Goal: Check status: Check status

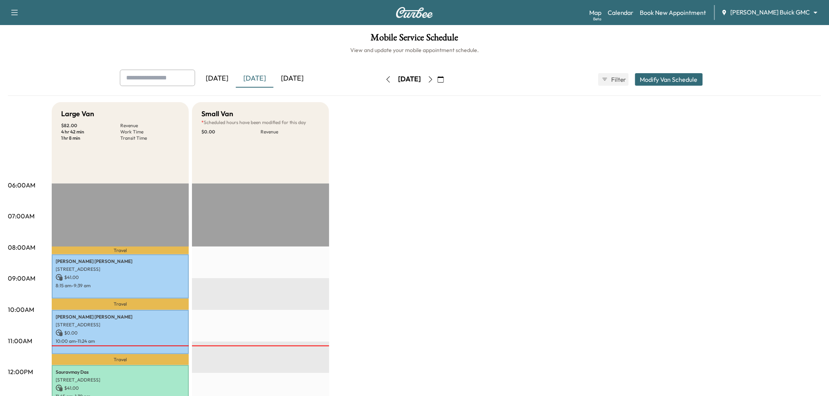
click at [289, 79] on div "[DATE]" at bounding box center [292, 79] width 38 height 18
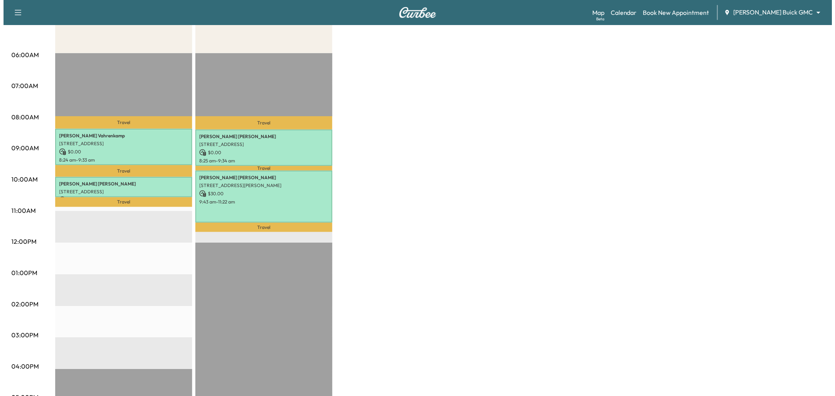
scroll to position [87, 0]
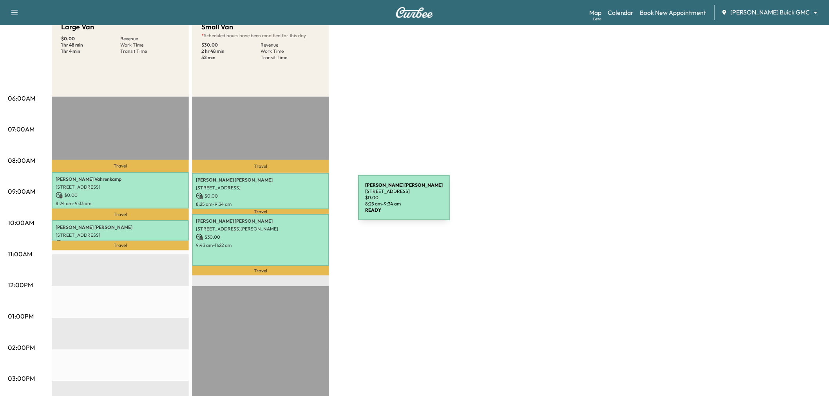
click at [273, 202] on p "8:25 am - 9:34 am" at bounding box center [260, 204] width 129 height 6
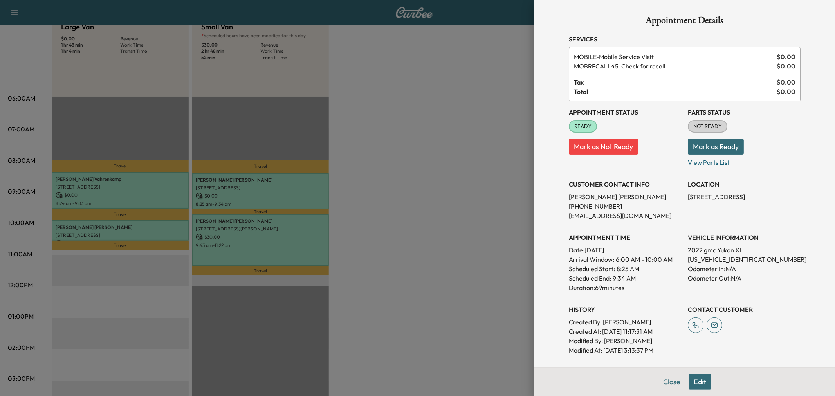
click at [281, 222] on div at bounding box center [417, 198] width 835 height 396
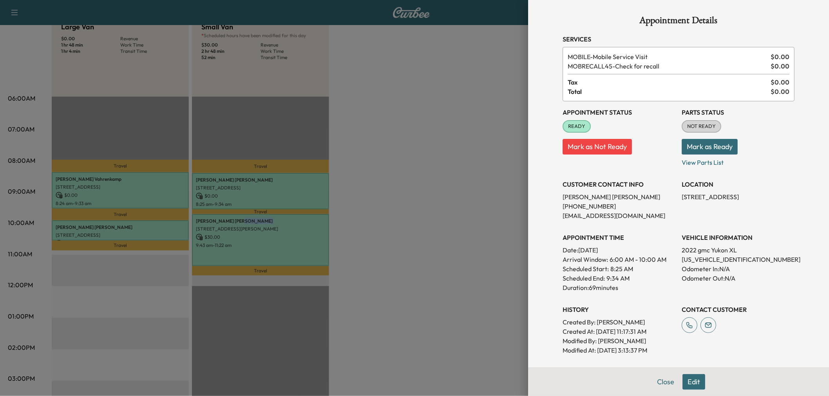
click at [281, 222] on p "[PERSON_NAME]" at bounding box center [260, 221] width 129 height 6
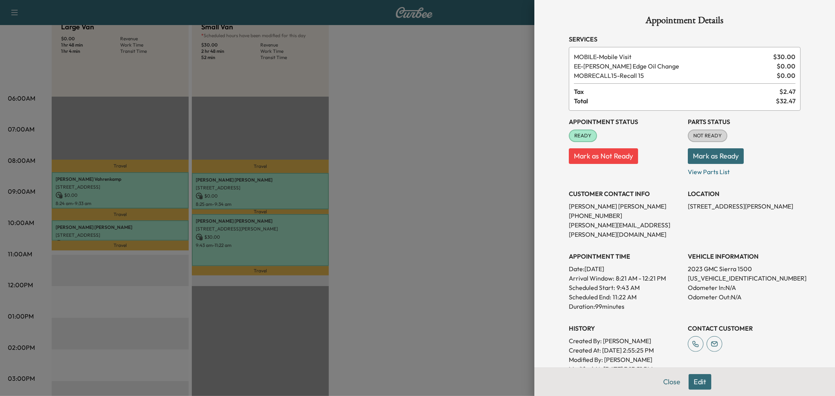
click at [283, 232] on div at bounding box center [417, 198] width 835 height 396
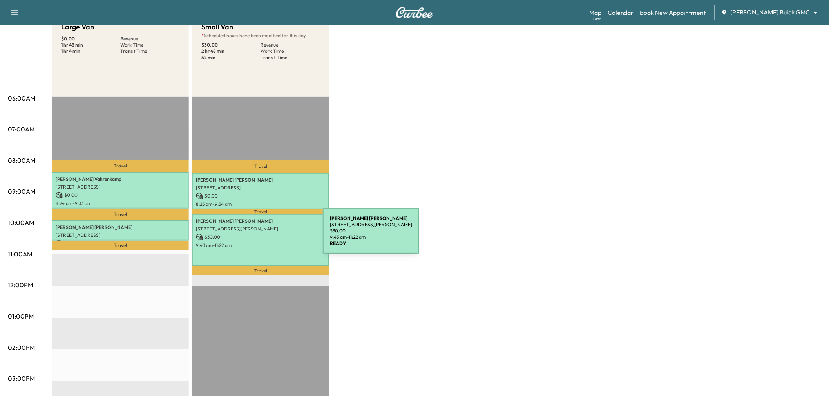
click at [264, 236] on p "$ 30.00" at bounding box center [260, 237] width 129 height 7
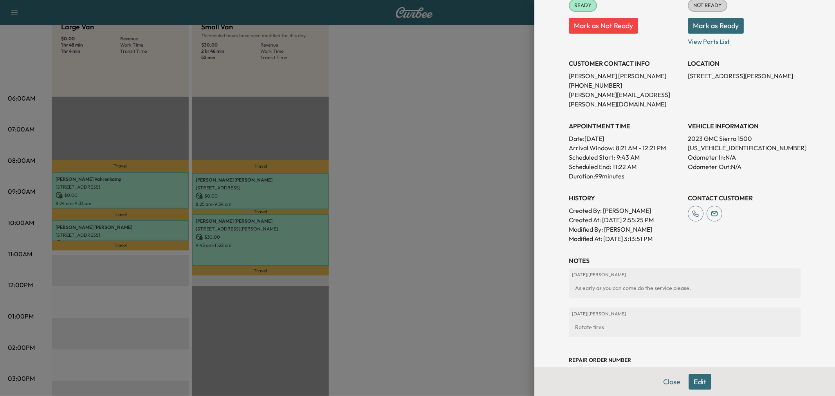
scroll to position [0, 0]
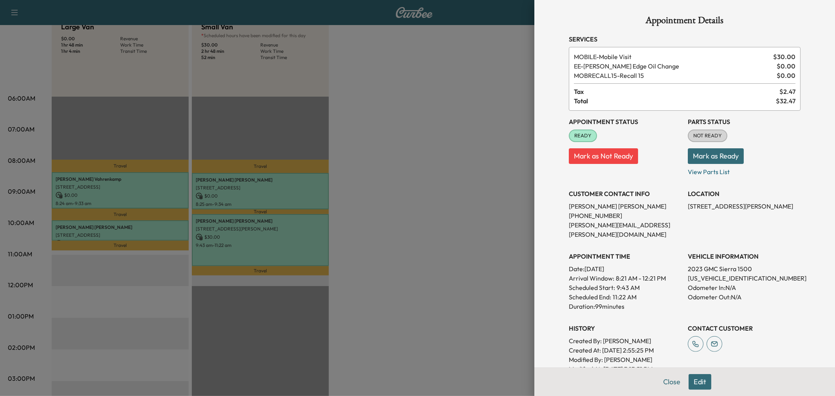
click at [448, 236] on div at bounding box center [417, 198] width 835 height 396
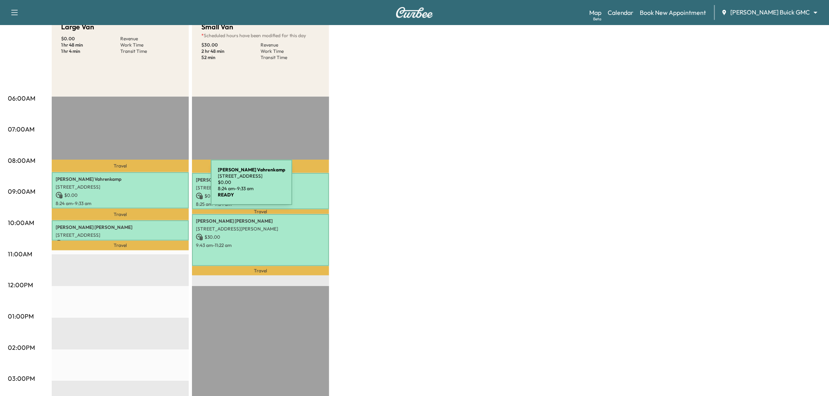
click at [144, 182] on div "[PERSON_NAME] [STREET_ADDRESS] $ 0.00 8:24 am - 9:33 am" at bounding box center [120, 190] width 137 height 36
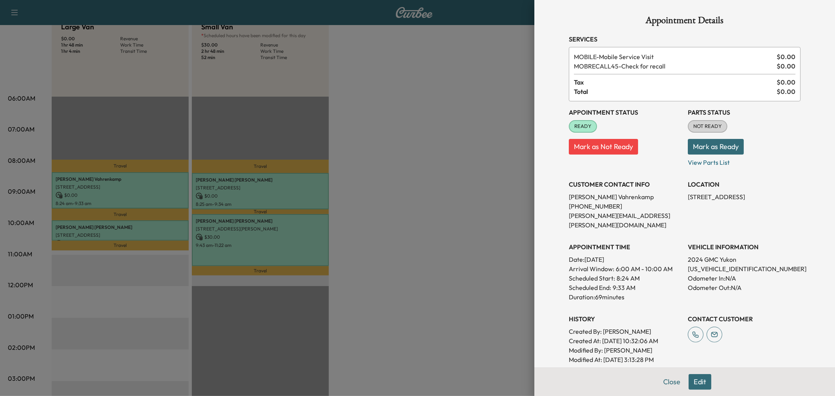
click at [143, 231] on div at bounding box center [417, 198] width 835 height 396
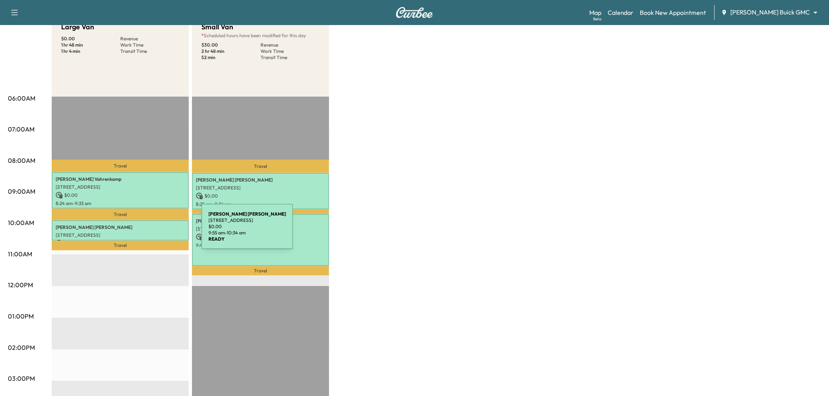
click at [143, 232] on p "[STREET_ADDRESS]" at bounding box center [120, 235] width 129 height 6
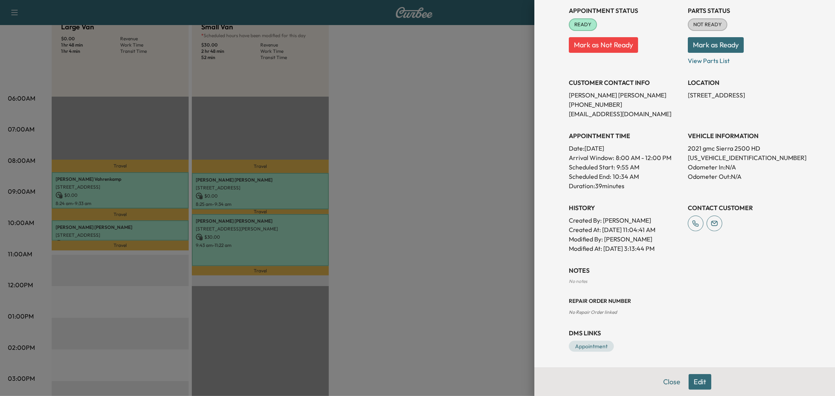
scroll to position [58, 0]
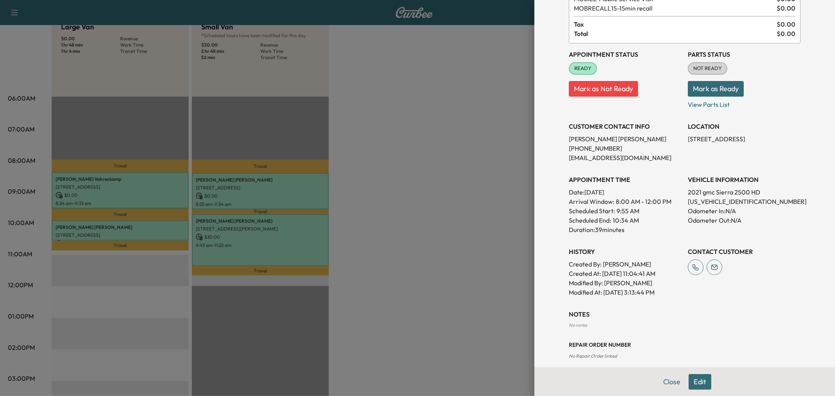
click at [392, 177] on div at bounding box center [417, 198] width 835 height 396
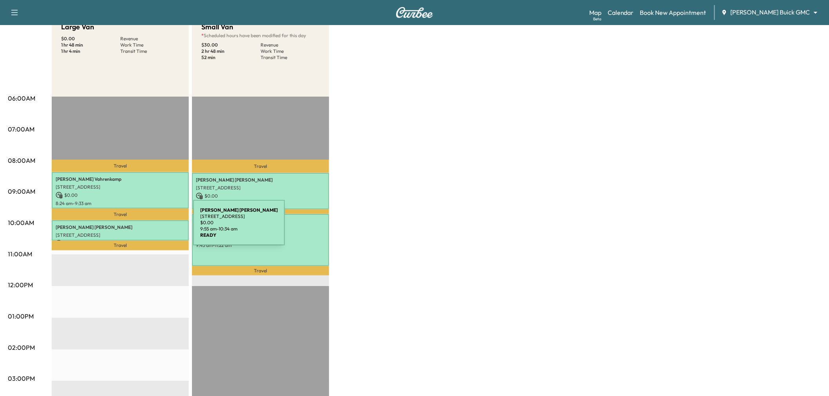
click at [134, 228] on p "[PERSON_NAME]" at bounding box center [120, 227] width 129 height 6
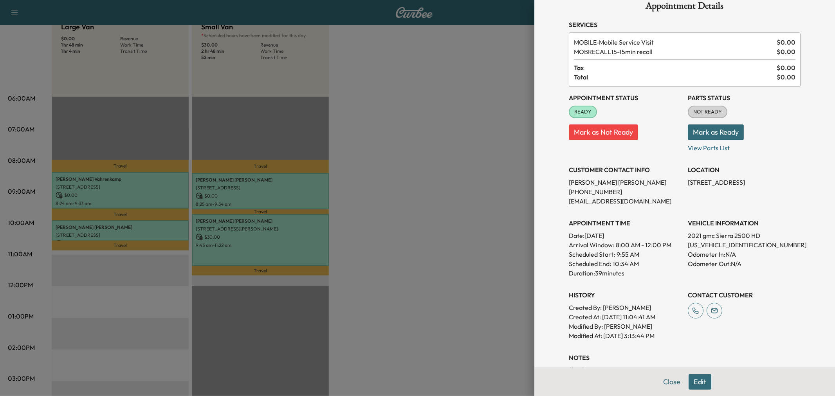
scroll to position [0, 0]
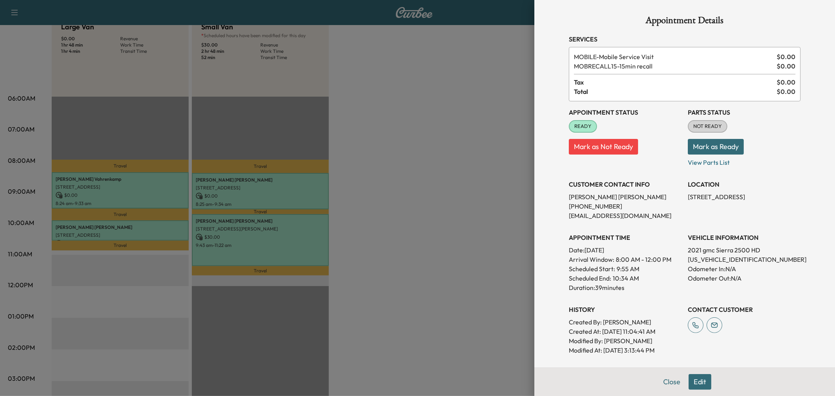
click at [408, 223] on div at bounding box center [417, 198] width 835 height 396
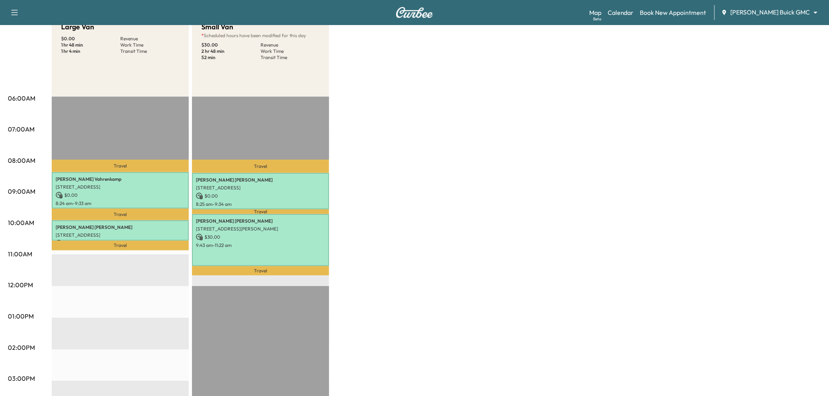
click at [276, 237] on p "$ 30.00" at bounding box center [260, 237] width 129 height 7
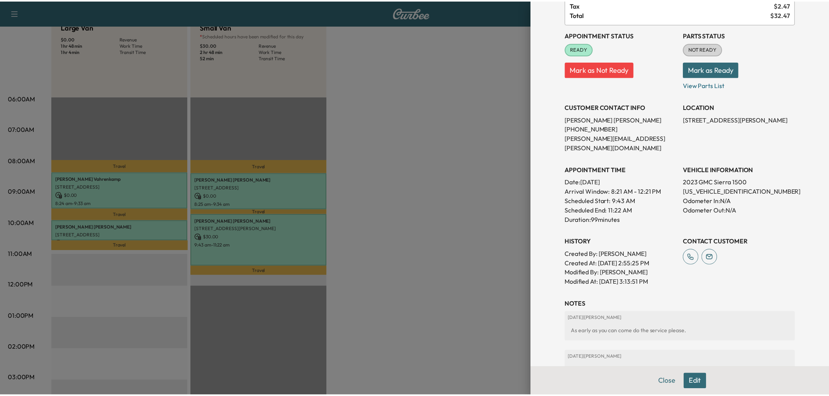
scroll to position [174, 0]
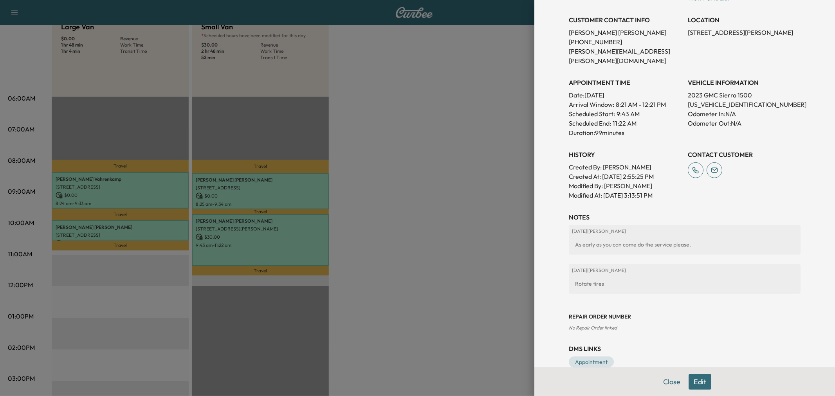
click at [504, 230] on div at bounding box center [417, 198] width 835 height 396
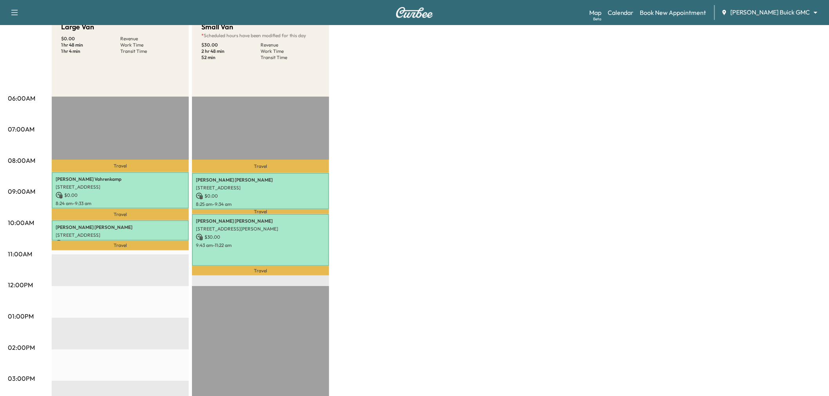
click at [450, 209] on div "Large Van $ 0.00 Revenue 1 hr 48 min Work Time 1 hr 4 min Transit Time Travel […" at bounding box center [436, 308] width 769 height 587
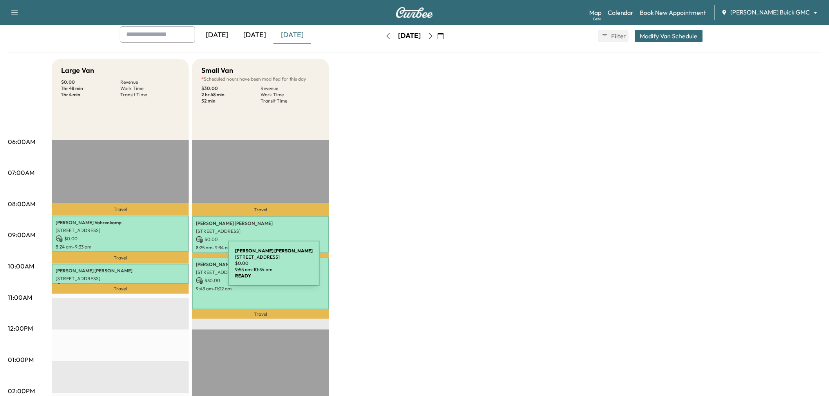
click at [169, 269] on p "[PERSON_NAME]" at bounding box center [120, 271] width 129 height 6
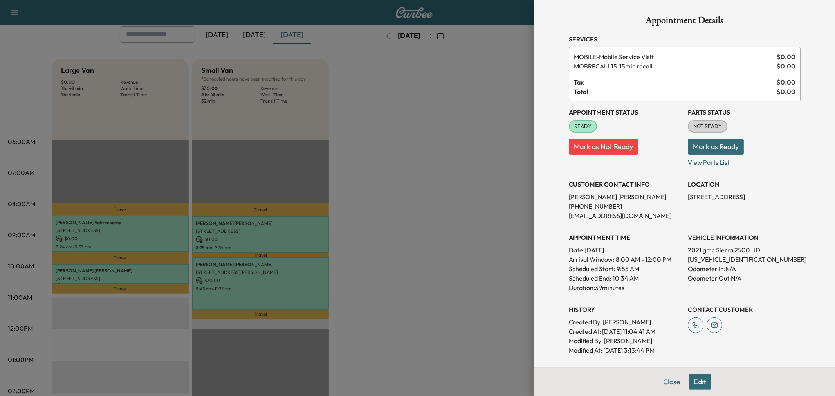
click at [417, 258] on div at bounding box center [417, 198] width 835 height 396
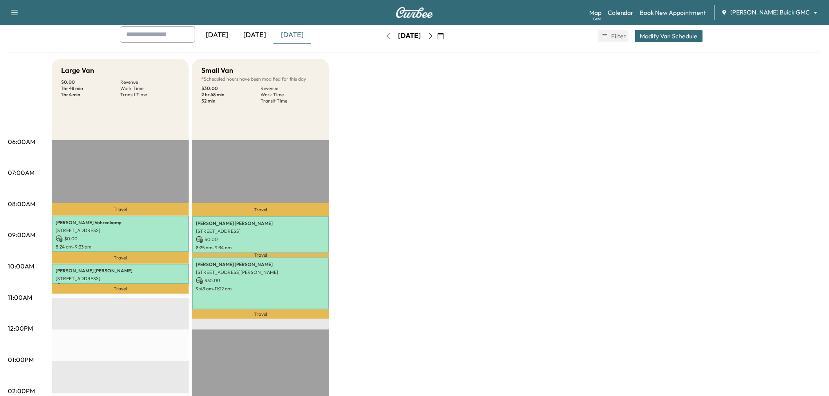
click at [468, 240] on div "Large Van $ 0.00 Revenue 1 hr 48 min Work Time 1 hr 4 min Transit Time Travel […" at bounding box center [436, 352] width 769 height 587
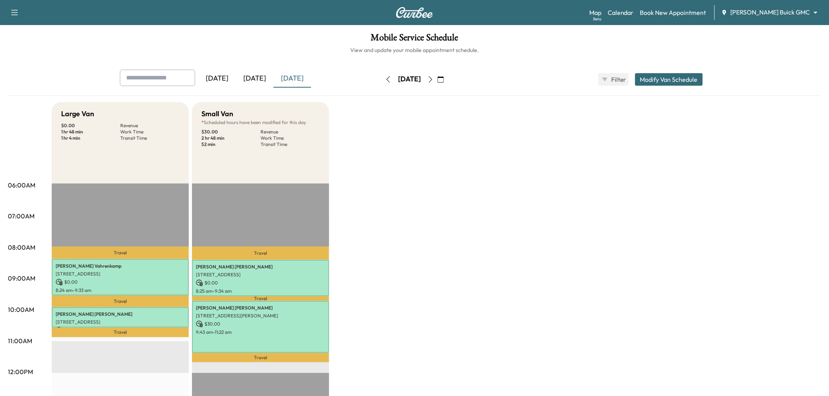
click at [433, 79] on icon "button" at bounding box center [430, 79] width 6 height 6
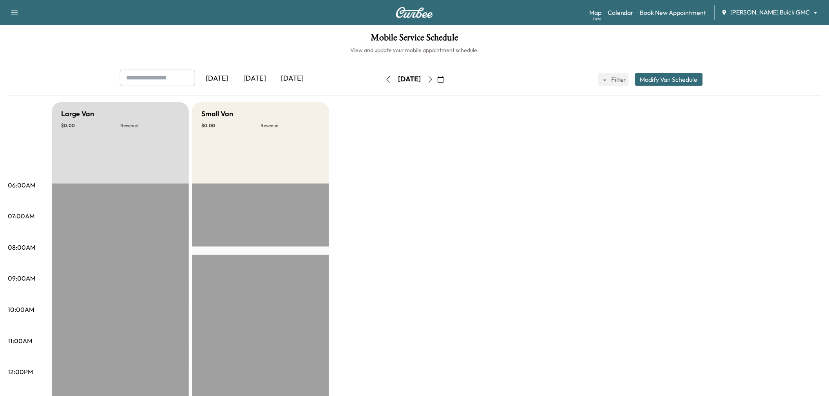
click at [437, 78] on button "button" at bounding box center [430, 79] width 13 height 13
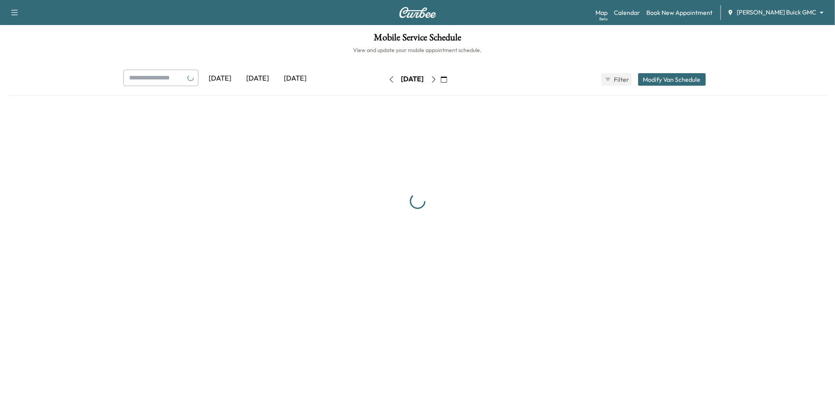
click at [441, 78] on button "button" at bounding box center [433, 79] width 13 height 13
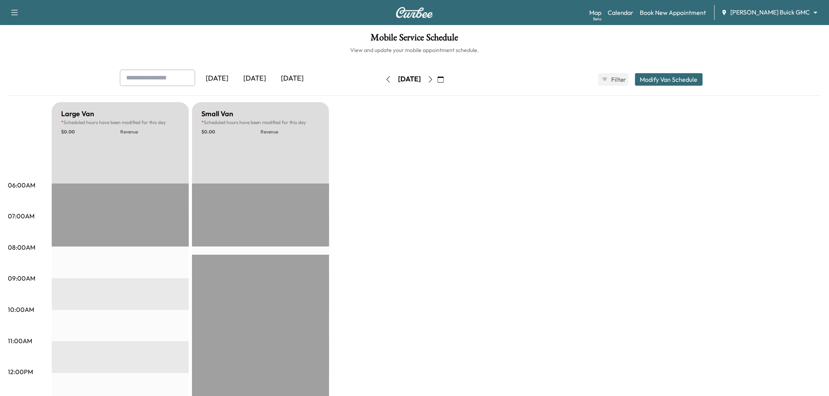
click at [437, 78] on button "button" at bounding box center [430, 79] width 13 height 13
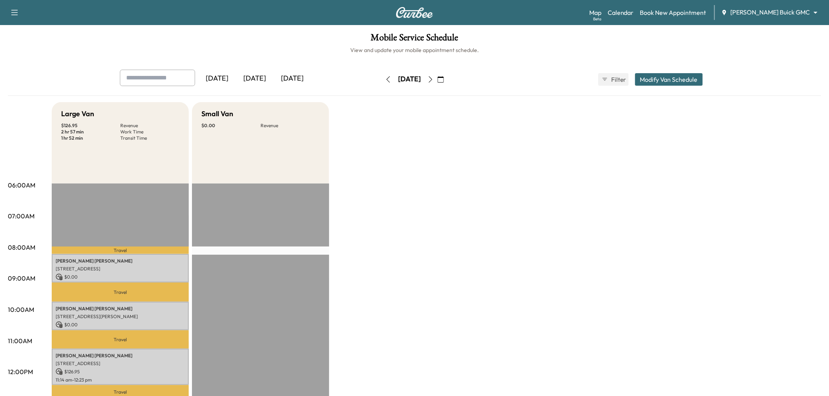
click at [425, 159] on div "Large Van $ 126.95 Revenue 2 hr 57 min Work Time 1 hr 52 min Transit Time Trave…" at bounding box center [436, 395] width 769 height 587
